Goal: Task Accomplishment & Management: Manage account settings

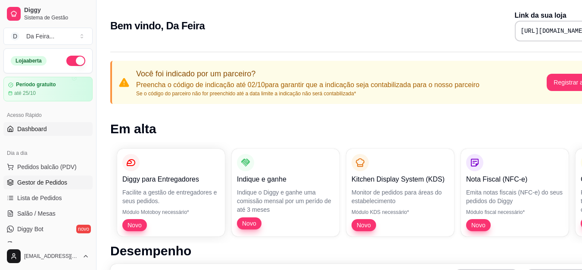
click at [40, 183] on span "Gestor de Pedidos" at bounding box center [42, 182] width 50 height 9
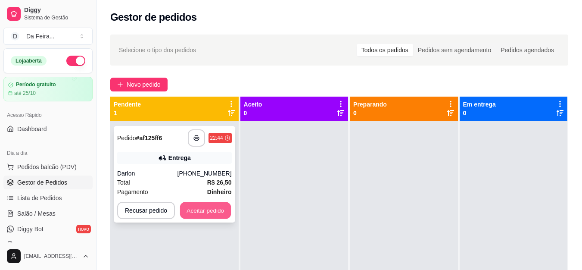
click at [198, 208] on button "Aceitar pedido" at bounding box center [205, 210] width 51 height 17
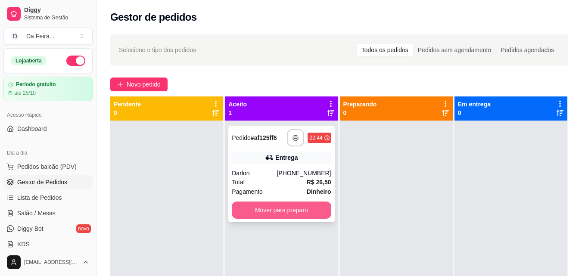
click at [270, 207] on button "Mover para preparo" at bounding box center [281, 209] width 99 height 17
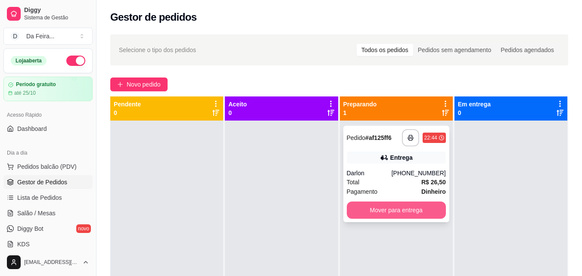
click at [400, 208] on button "Mover para entrega" at bounding box center [396, 209] width 99 height 17
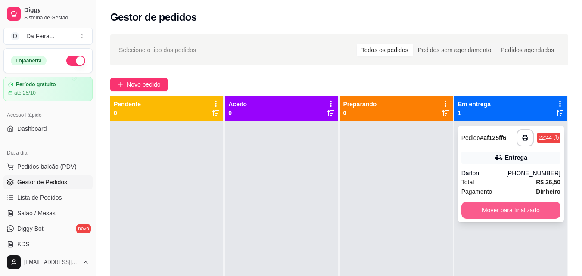
click at [523, 212] on button "Mover para finalizado" at bounding box center [510, 209] width 99 height 17
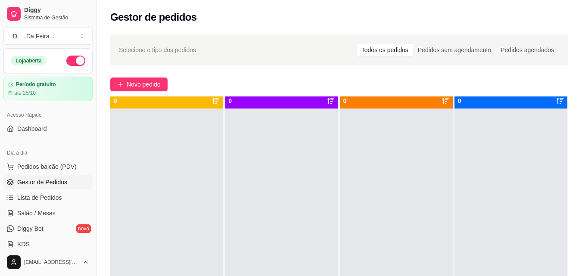
scroll to position [24, 0]
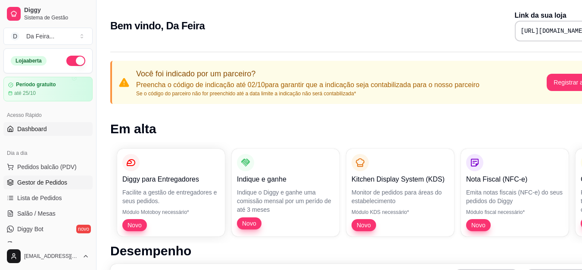
click at [31, 182] on span "Gestor de Pedidos" at bounding box center [42, 182] width 50 height 9
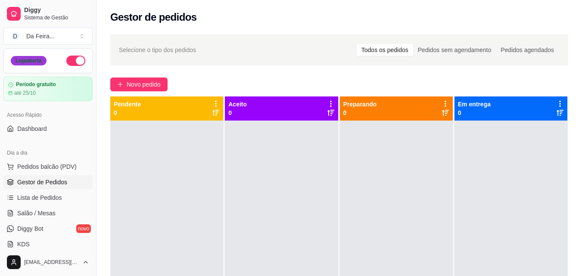
click at [31, 59] on div "Loja aberta" at bounding box center [29, 60] width 36 height 9
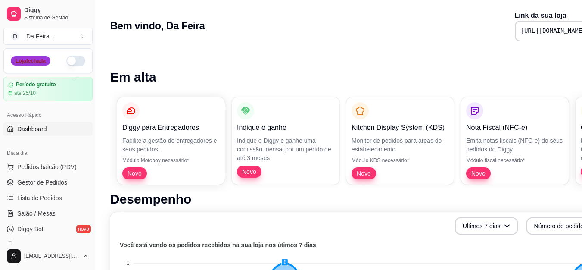
click at [36, 65] on div "Loja fechada" at bounding box center [31, 60] width 40 height 9
click at [82, 42] on button "D Da Feira ..." at bounding box center [47, 36] width 89 height 17
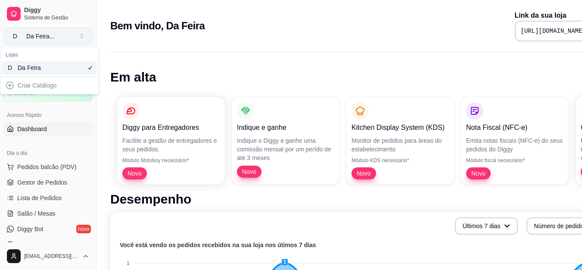
click at [82, 42] on button "D Da Feira ..." at bounding box center [47, 36] width 89 height 17
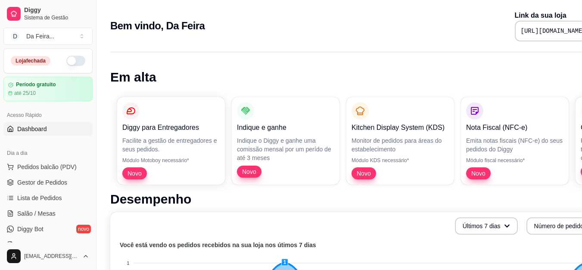
click at [60, 58] on div "Loja fechada" at bounding box center [48, 61] width 74 height 10
click at [66, 59] on button "button" at bounding box center [75, 61] width 19 height 10
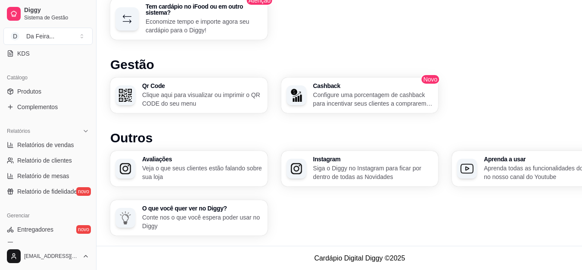
scroll to position [171, 0]
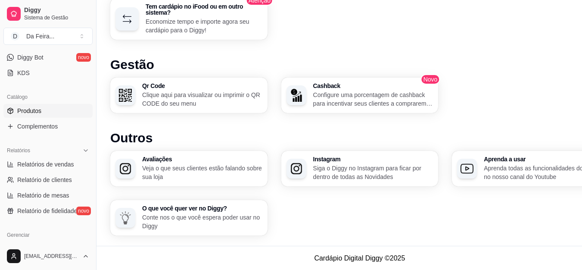
click at [29, 113] on span "Produtos" at bounding box center [29, 110] width 24 height 9
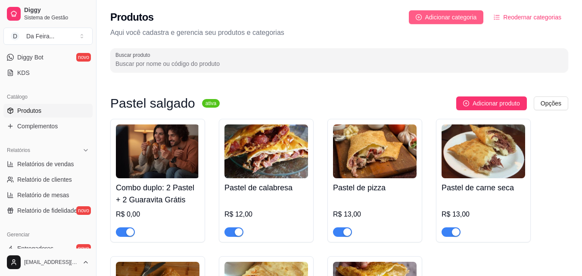
click at [436, 23] on button "Adicionar categoria" at bounding box center [446, 17] width 75 height 14
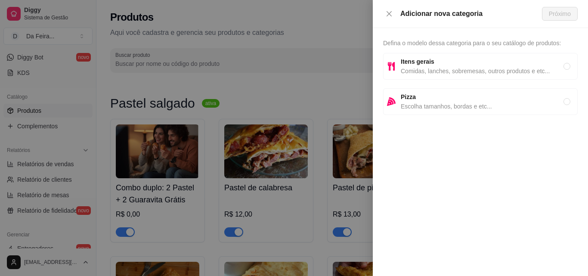
click at [425, 71] on span "Comidas, lanches, sobremesas, outros produtos e etc..." at bounding box center [482, 70] width 163 height 9
radio input "true"
click at [550, 12] on span "Próximo" at bounding box center [560, 13] width 22 height 9
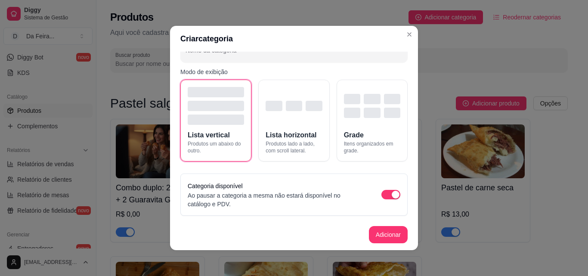
scroll to position [2, 0]
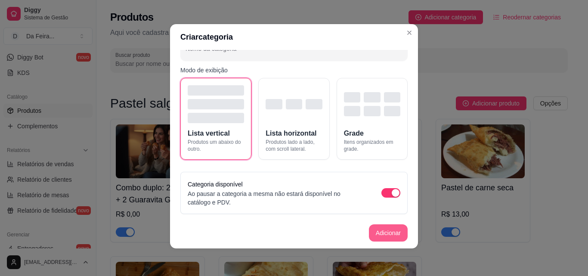
click at [386, 237] on button "Adicionar" at bounding box center [388, 232] width 39 height 17
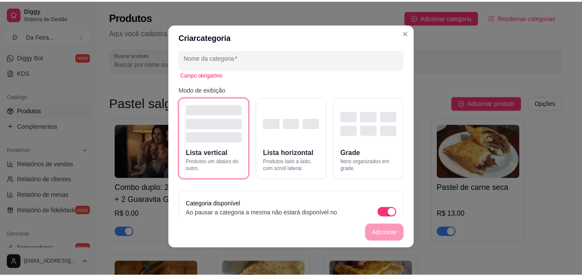
scroll to position [0, 0]
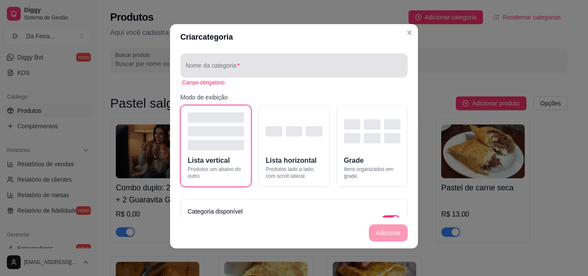
click at [240, 61] on div at bounding box center [294, 65] width 217 height 17
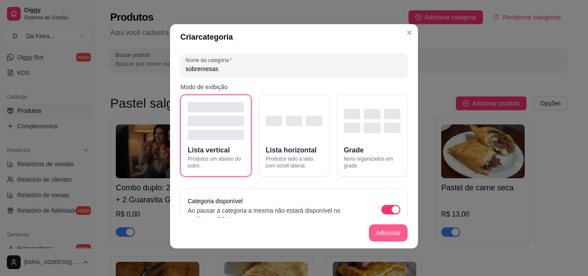
type input "sobremesas"
click at [389, 237] on button "Adicionar" at bounding box center [388, 232] width 39 height 17
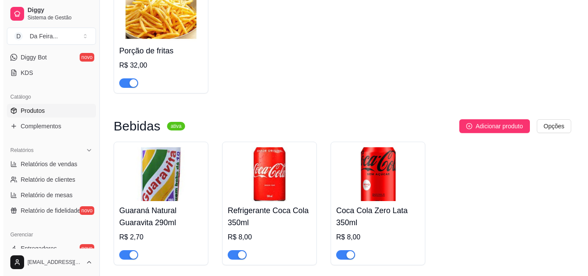
scroll to position [527, 0]
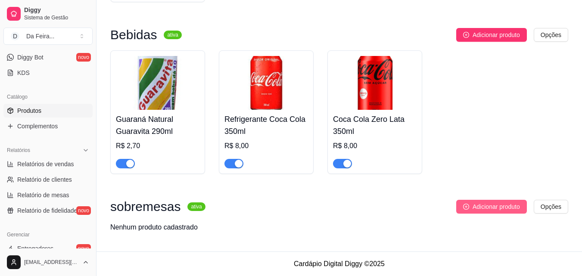
click at [511, 204] on span "Adicionar produto" at bounding box center [495, 206] width 47 height 9
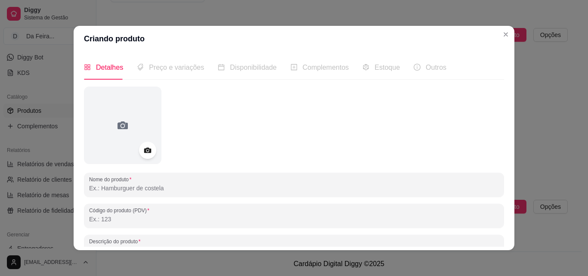
click at [150, 190] on input "Nome do produto" at bounding box center [294, 188] width 410 height 9
click at [152, 189] on input "Nome do produto" at bounding box center [294, 188] width 410 height 9
drag, startPoint x: 81, startPoint y: 185, endPoint x: 87, endPoint y: 187, distance: 5.4
click at [93, 188] on input "pao de mel" at bounding box center [294, 188] width 410 height 9
drag, startPoint x: 93, startPoint y: 189, endPoint x: 99, endPoint y: 193, distance: 8.1
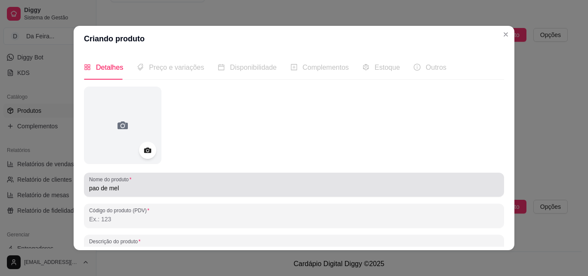
drag, startPoint x: 99, startPoint y: 193, endPoint x: 91, endPoint y: 191, distance: 8.5
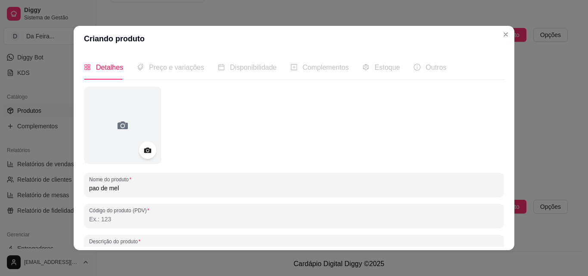
click at [91, 190] on input "pao de mel" at bounding box center [294, 188] width 410 height 9
drag, startPoint x: 92, startPoint y: 190, endPoint x: 278, endPoint y: 150, distance: 190.3
click at [278, 150] on div at bounding box center [294, 125] width 420 height 77
drag, startPoint x: 90, startPoint y: 188, endPoint x: 229, endPoint y: 191, distance: 139.5
drag, startPoint x: 229, startPoint y: 191, endPoint x: 94, endPoint y: 186, distance: 135.3
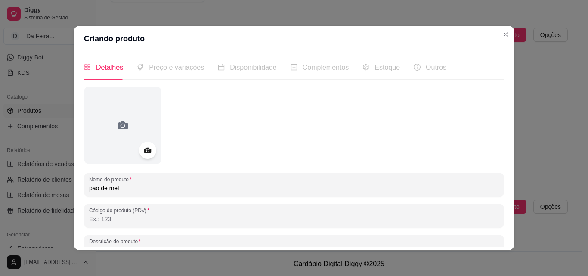
click at [94, 186] on input "pao de mel" at bounding box center [294, 188] width 410 height 9
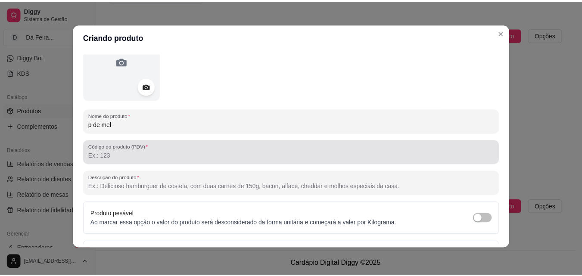
scroll to position [0, 0]
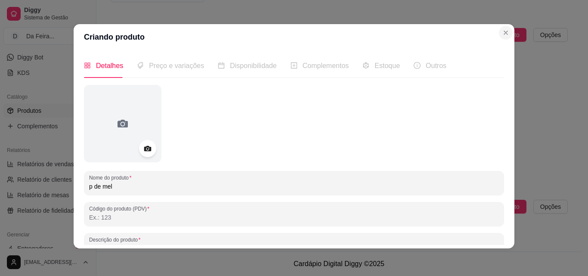
type input "p de mel"
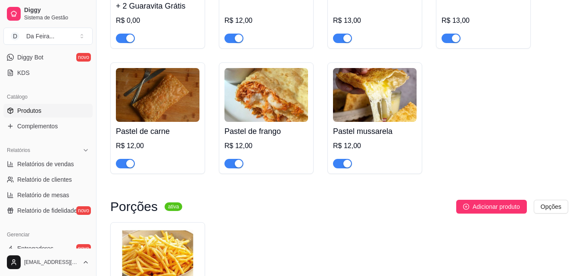
scroll to position [344, 0]
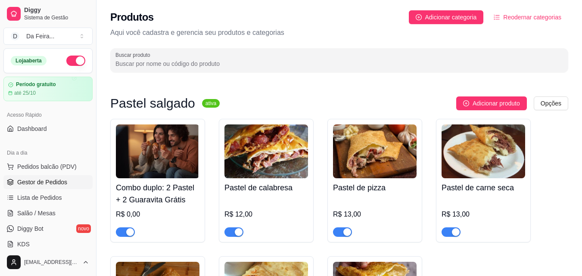
click at [37, 184] on span "Gestor de Pedidos" at bounding box center [42, 182] width 50 height 9
